Goal: Task Accomplishment & Management: Use online tool/utility

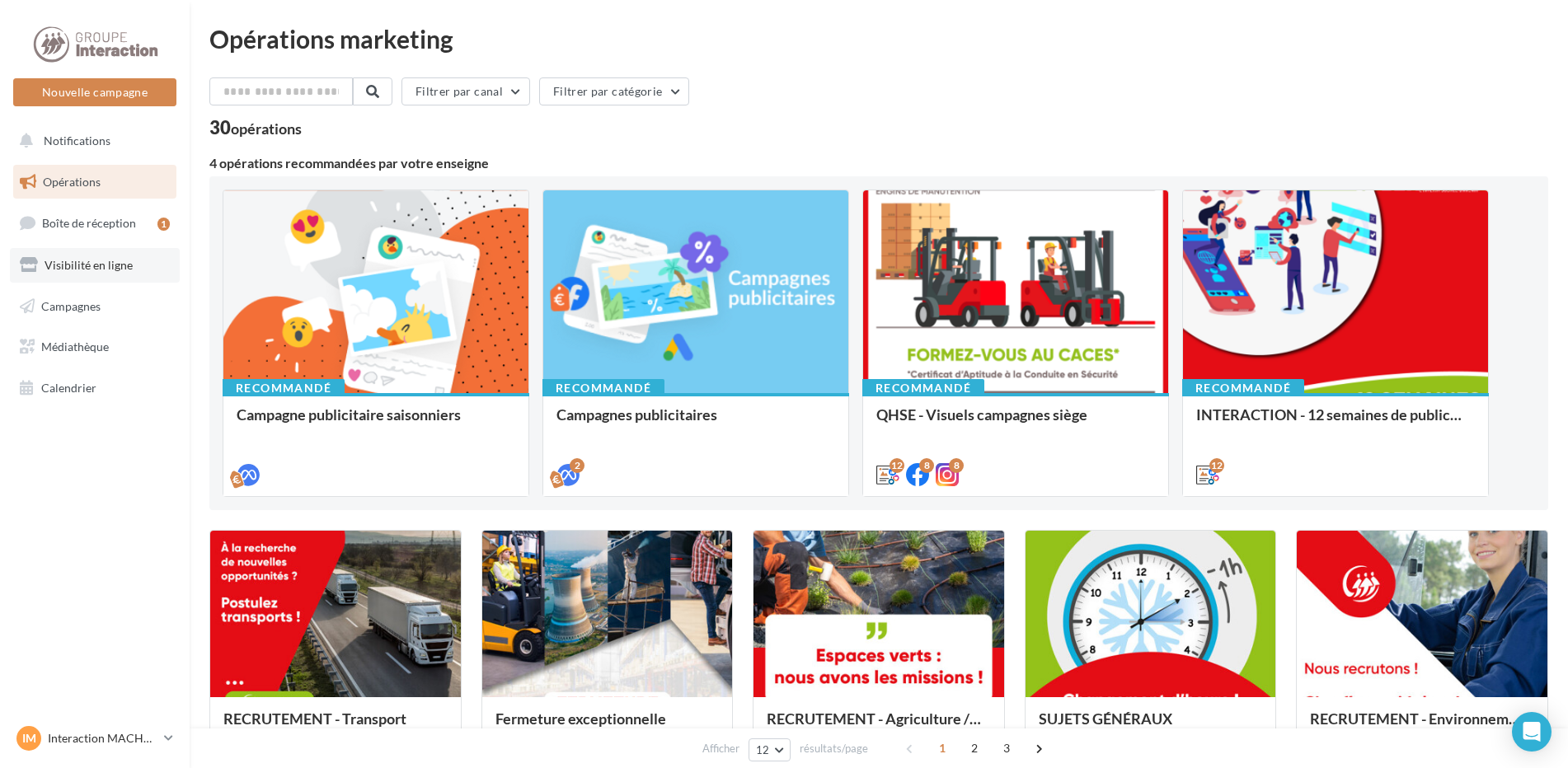
click at [108, 262] on span "Visibilité en ligne" at bounding box center [88, 265] width 88 height 14
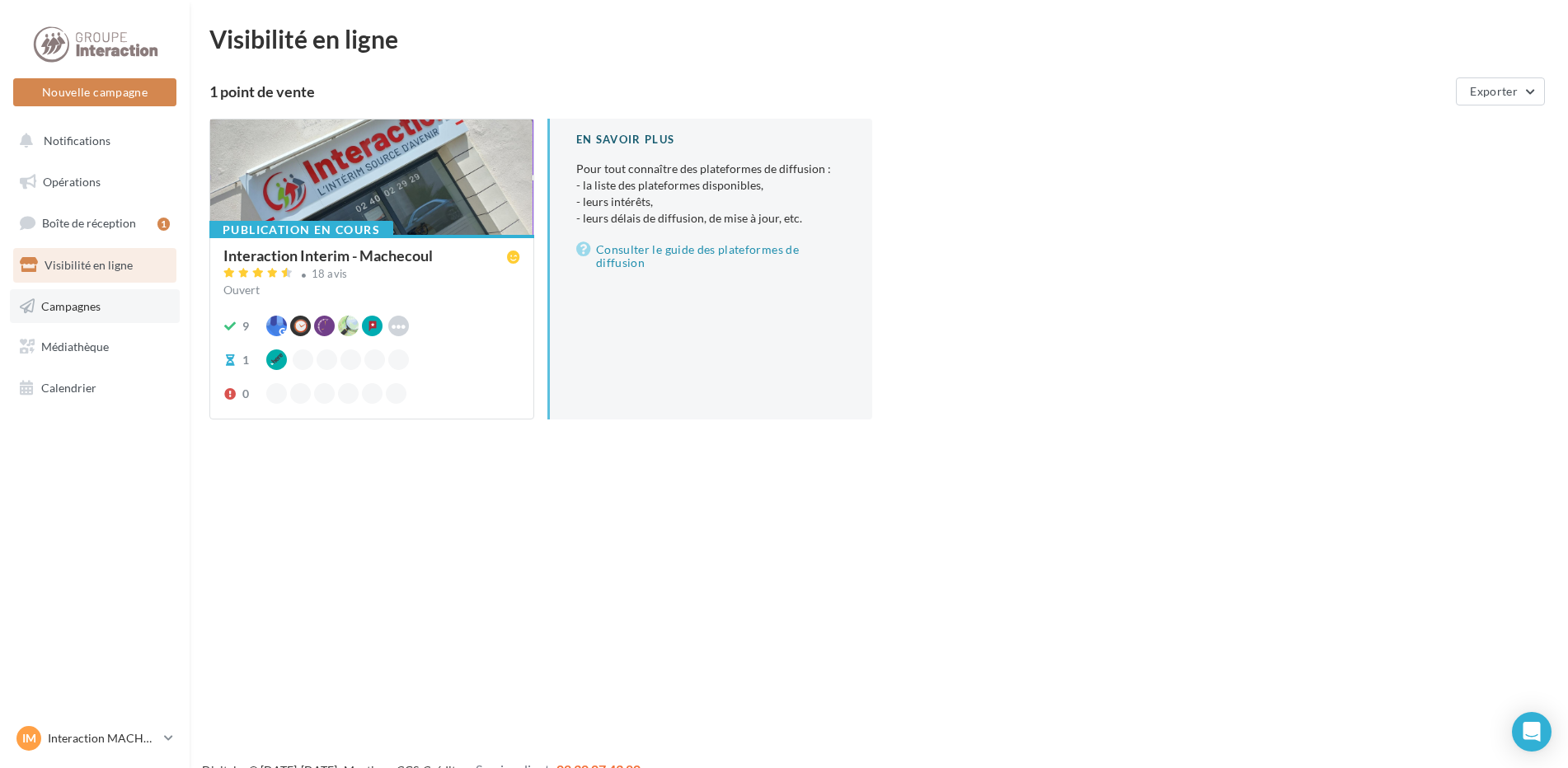
click at [114, 304] on link "Campagnes" at bounding box center [95, 307] width 170 height 35
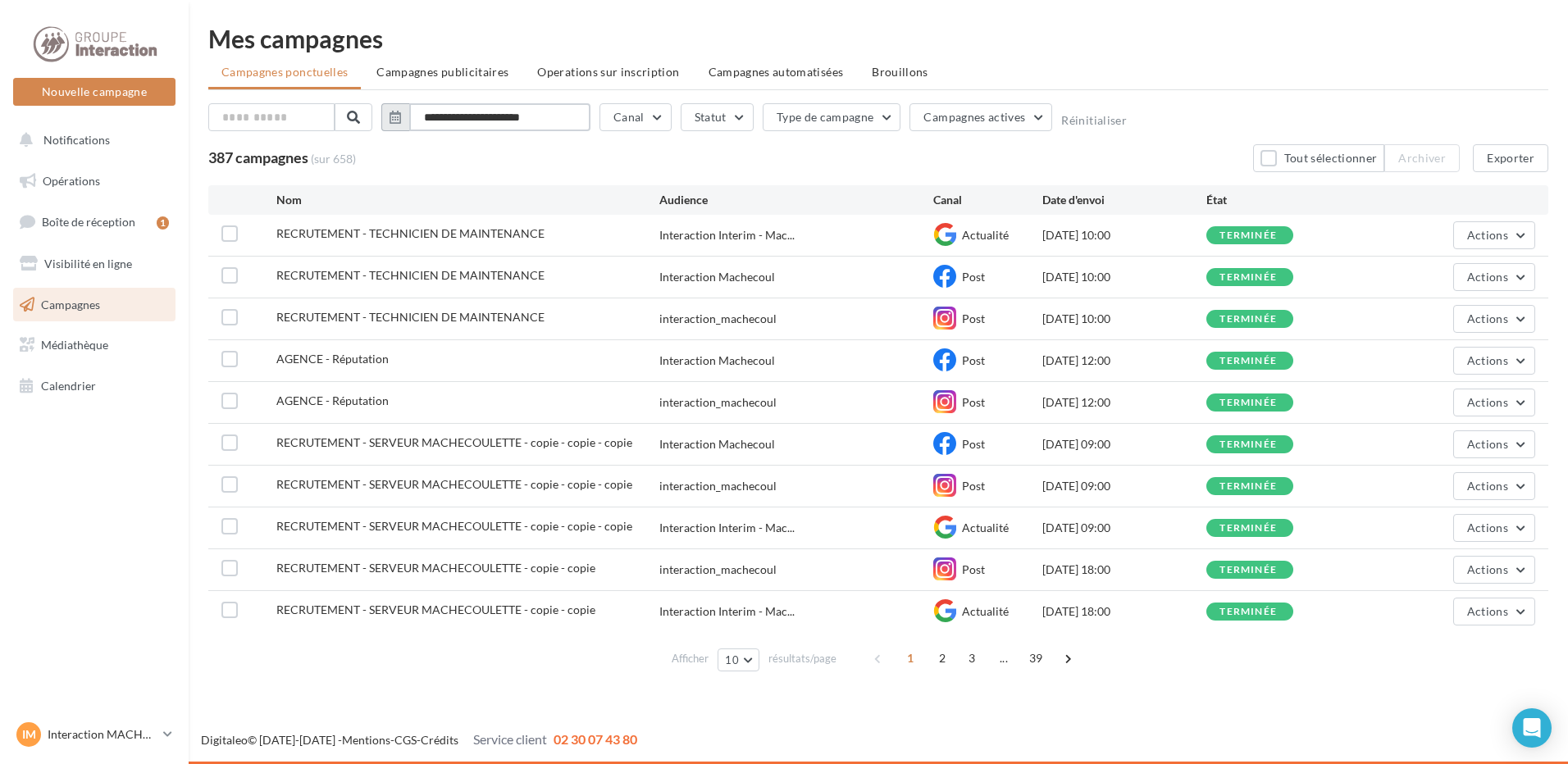
click at [569, 117] on input "**********" at bounding box center [499, 117] width 181 height 28
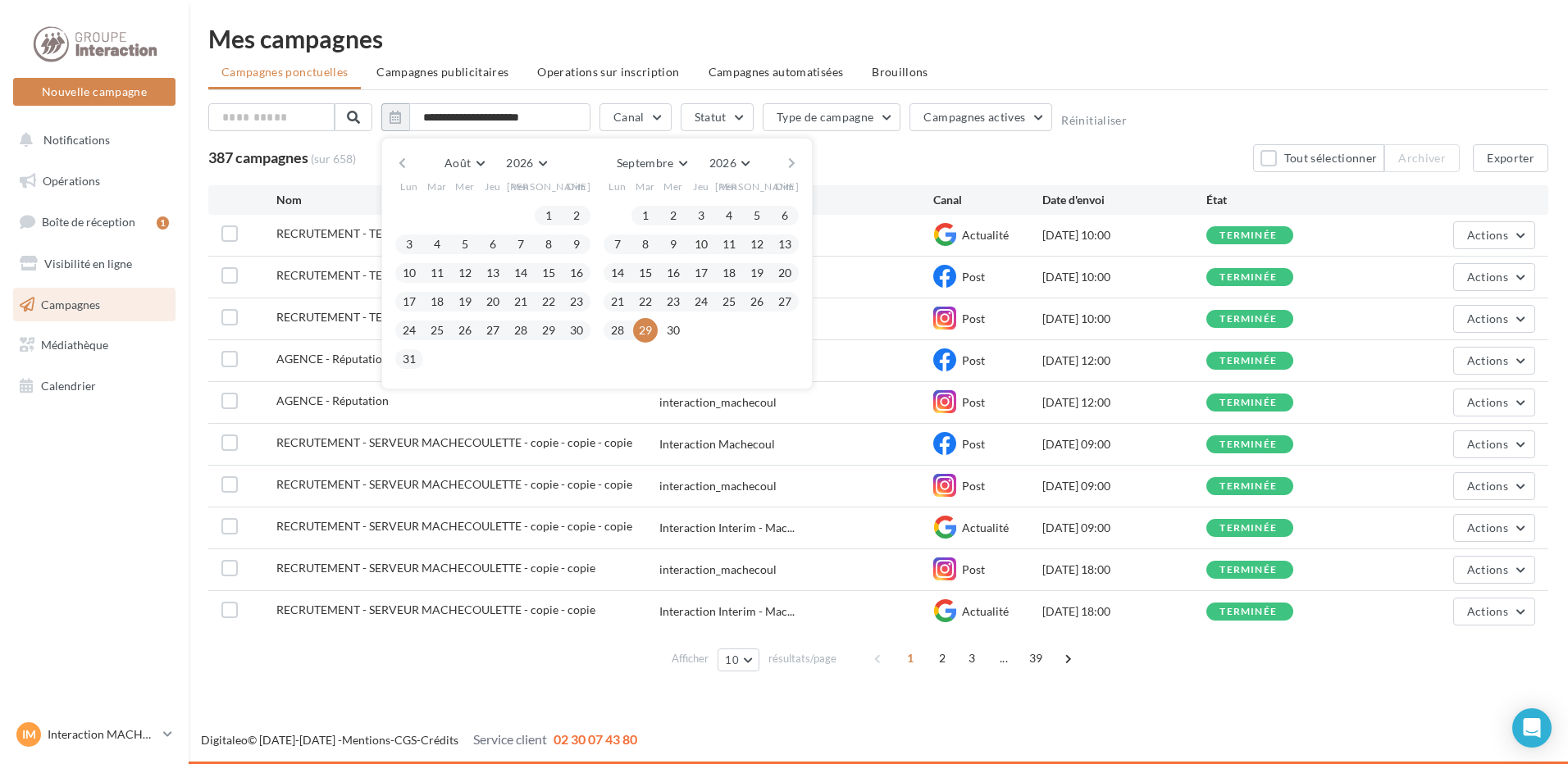
click at [404, 160] on button "button" at bounding box center [402, 163] width 14 height 23
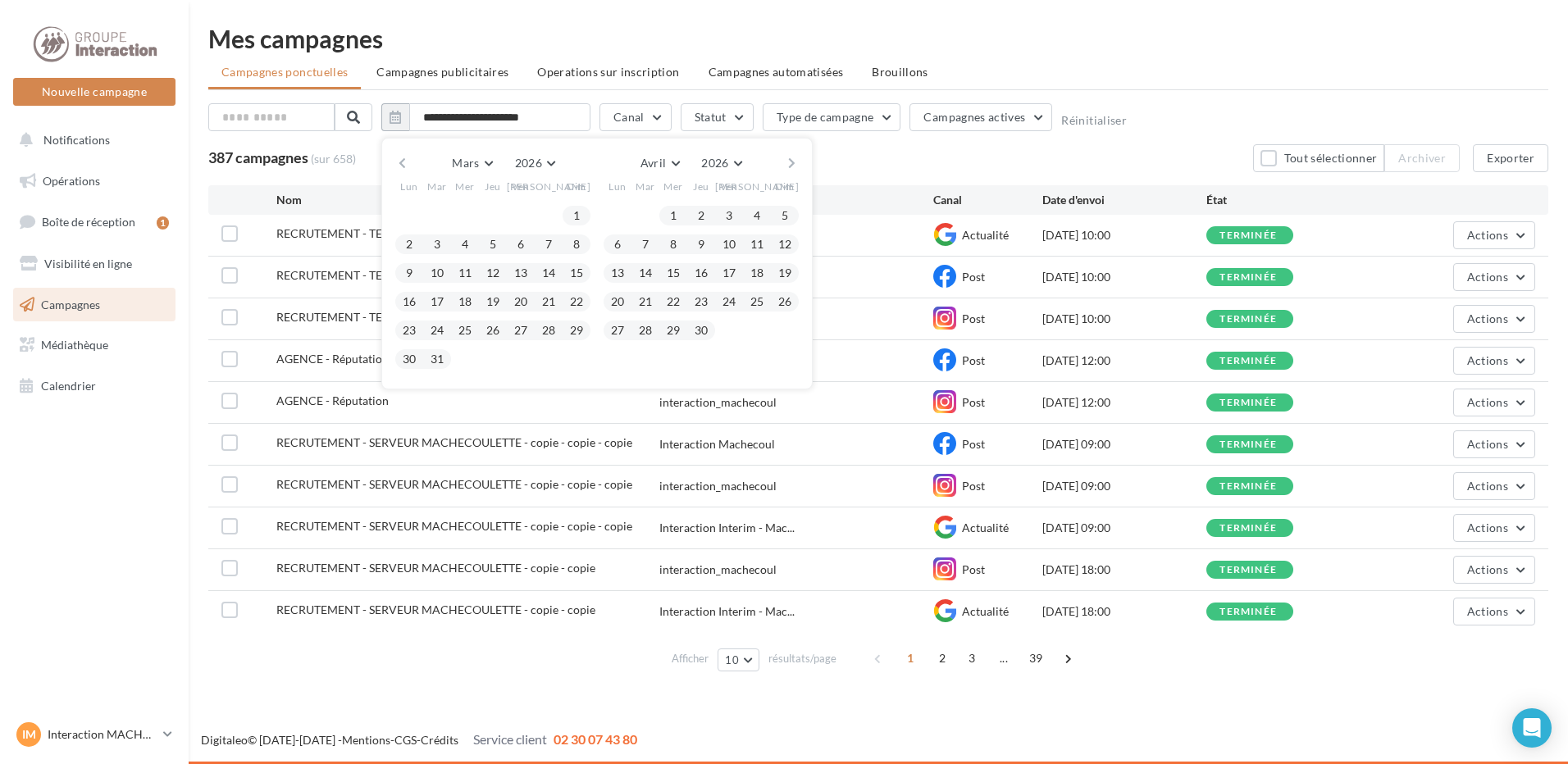
click at [404, 160] on button "button" at bounding box center [402, 163] width 14 height 23
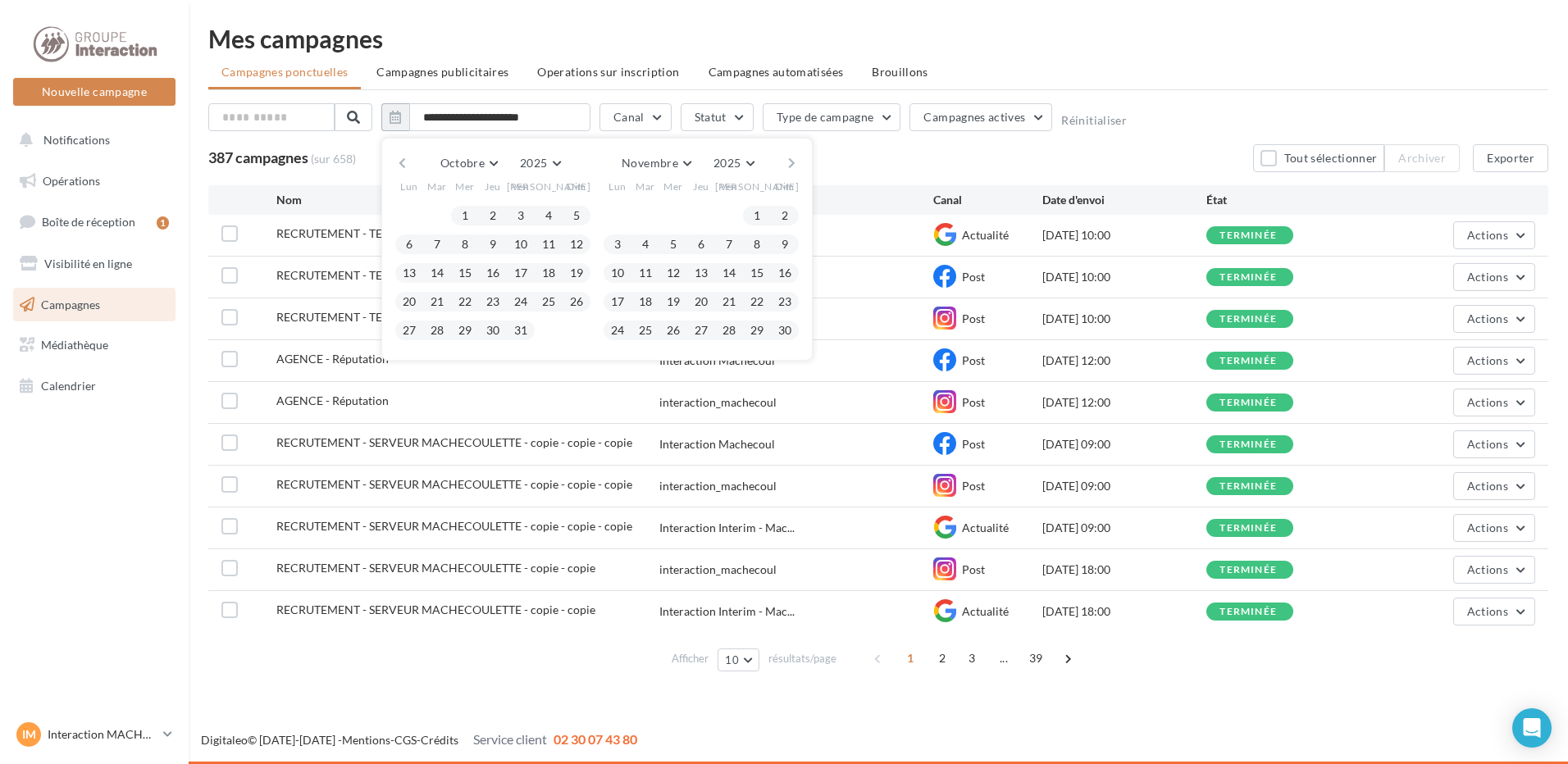
click at [404, 160] on button "button" at bounding box center [402, 163] width 14 height 23
click at [417, 298] on button "22" at bounding box center [409, 302] width 25 height 25
click at [575, 295] on button "28" at bounding box center [576, 302] width 25 height 25
type input "**********"
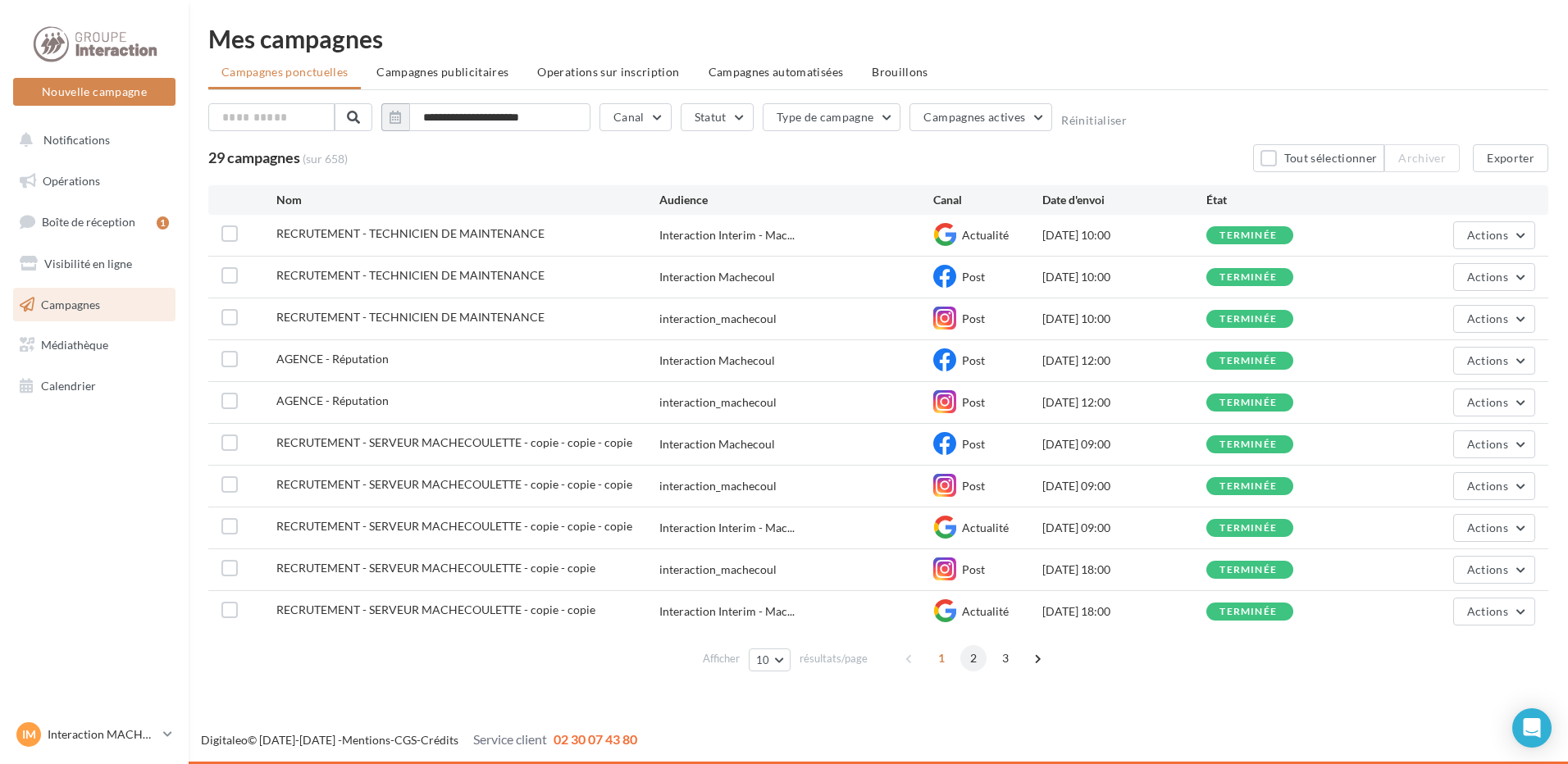
click at [975, 664] on span "2" at bounding box center [973, 658] width 26 height 26
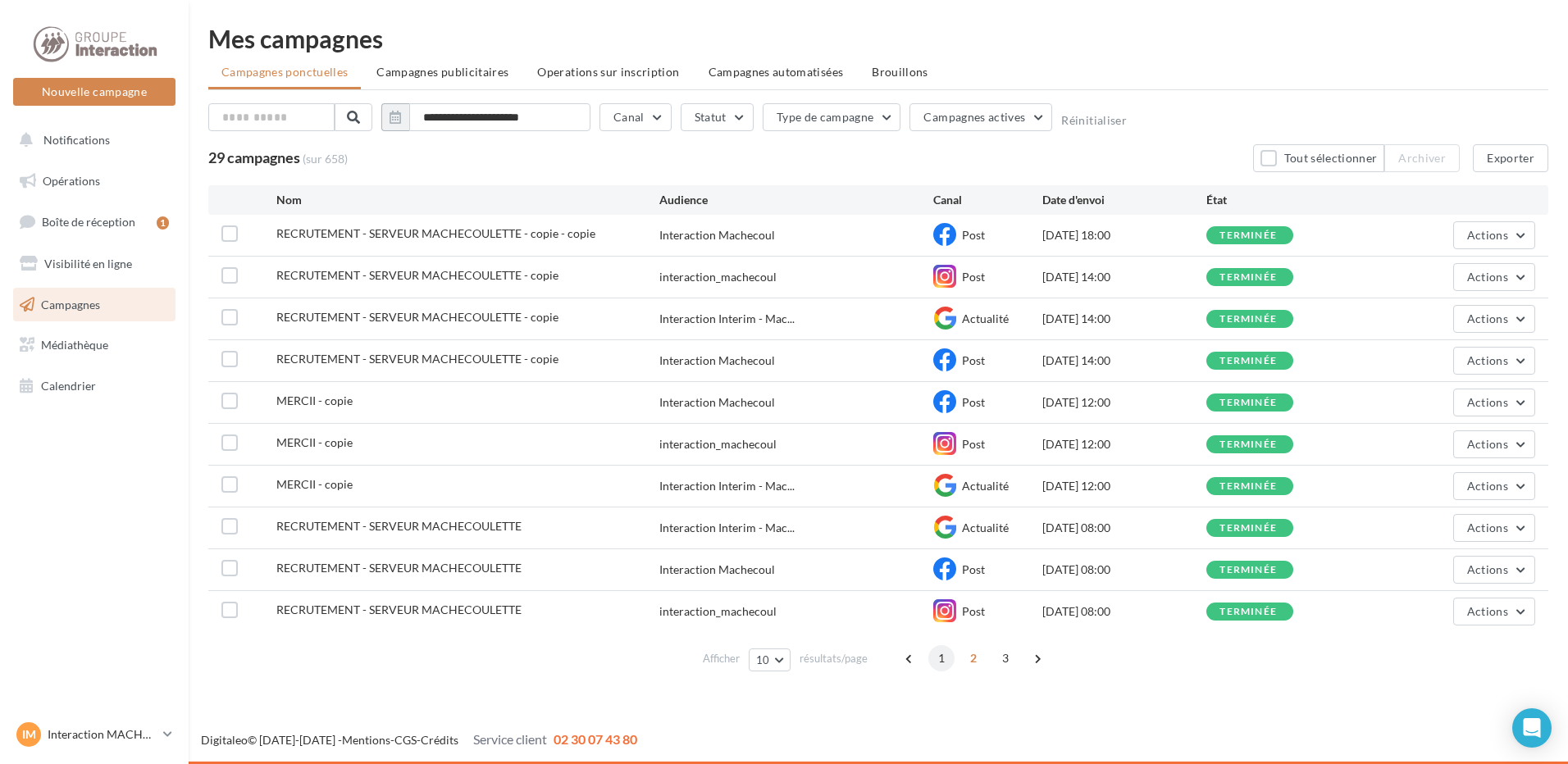
click at [938, 664] on span "1" at bounding box center [941, 658] width 26 height 26
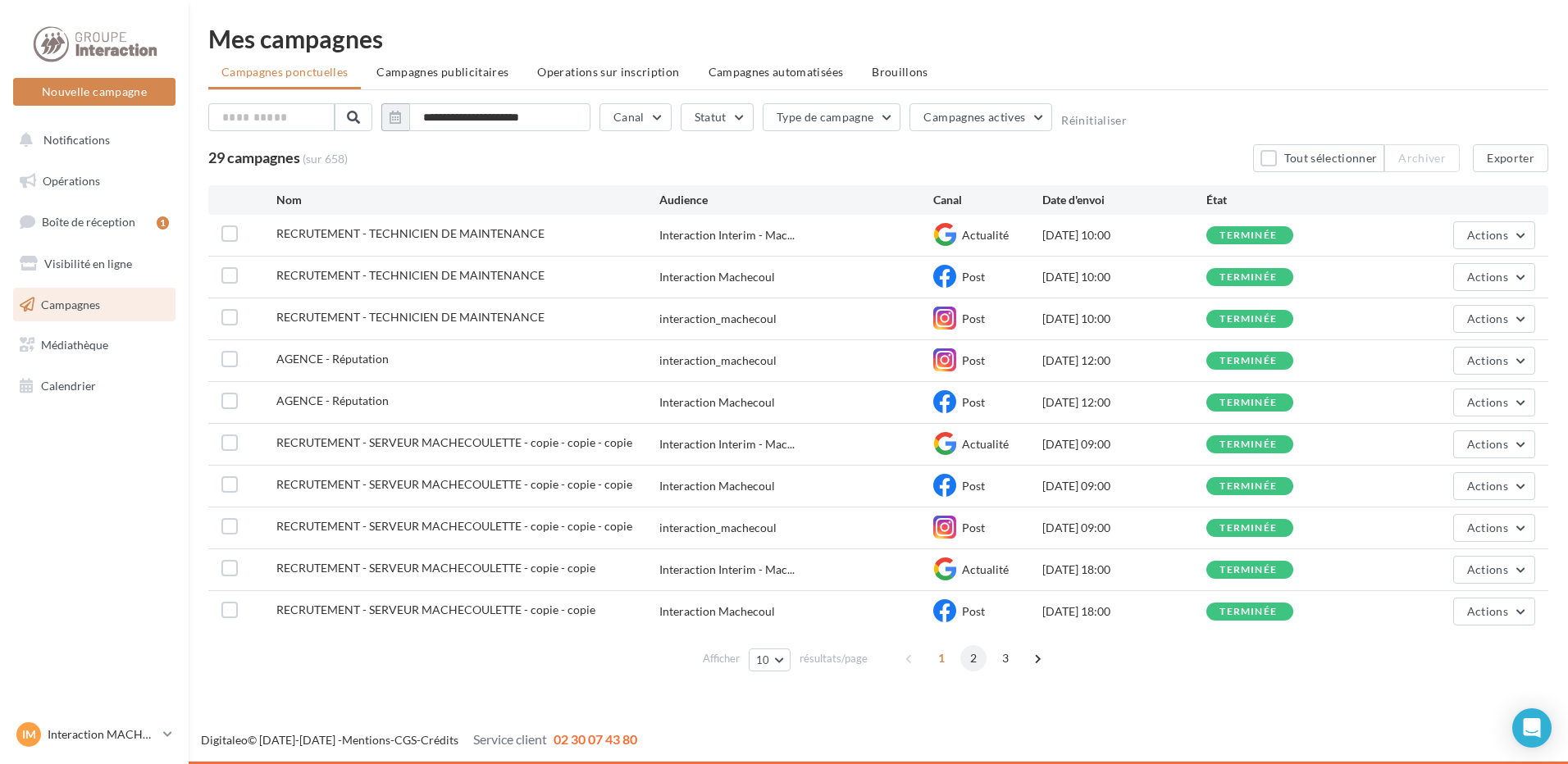
click at [969, 660] on span "2" at bounding box center [973, 658] width 26 height 26
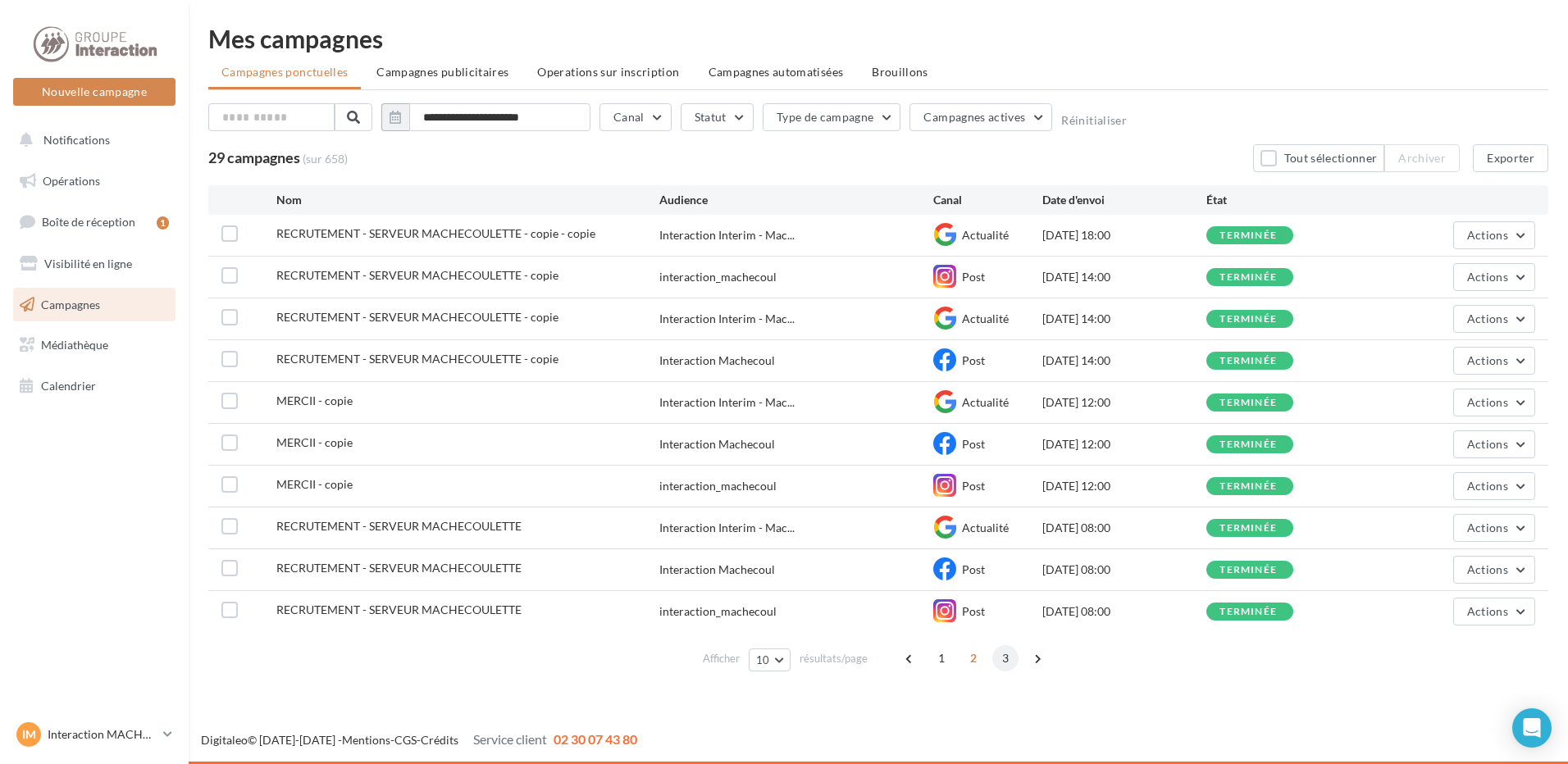
click at [997, 659] on span "3" at bounding box center [1005, 658] width 26 height 26
